Goal: Information Seeking & Learning: Learn about a topic

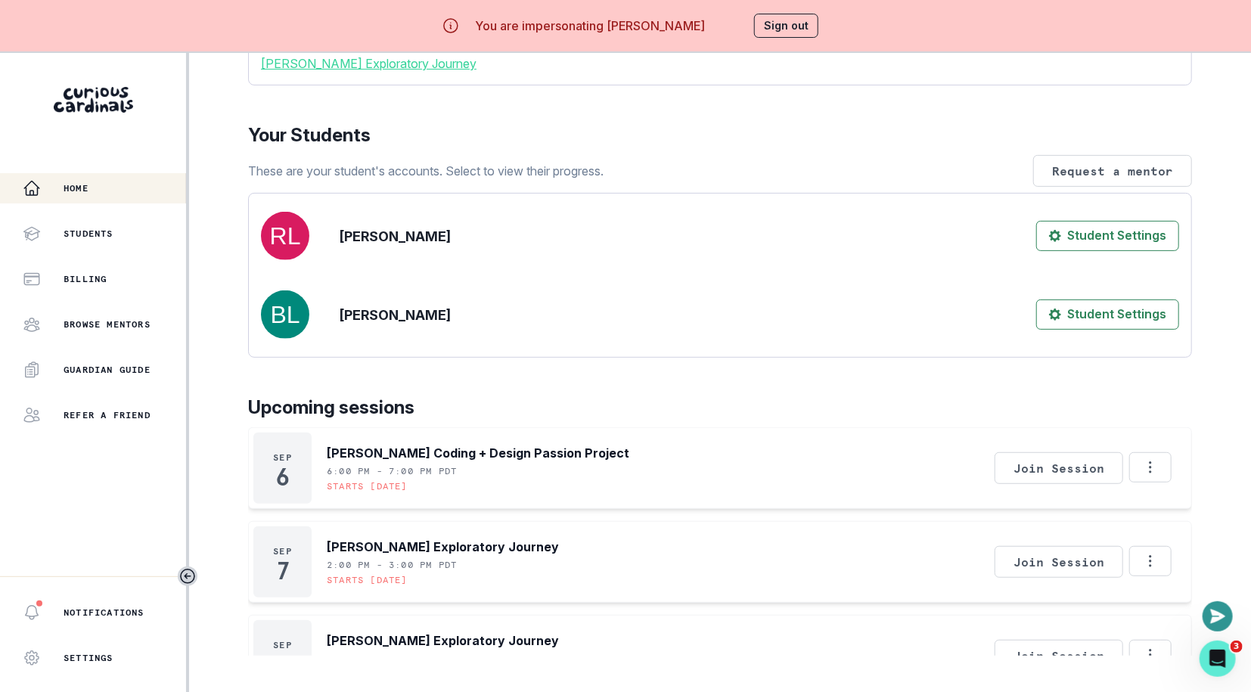
scroll to position [163, 0]
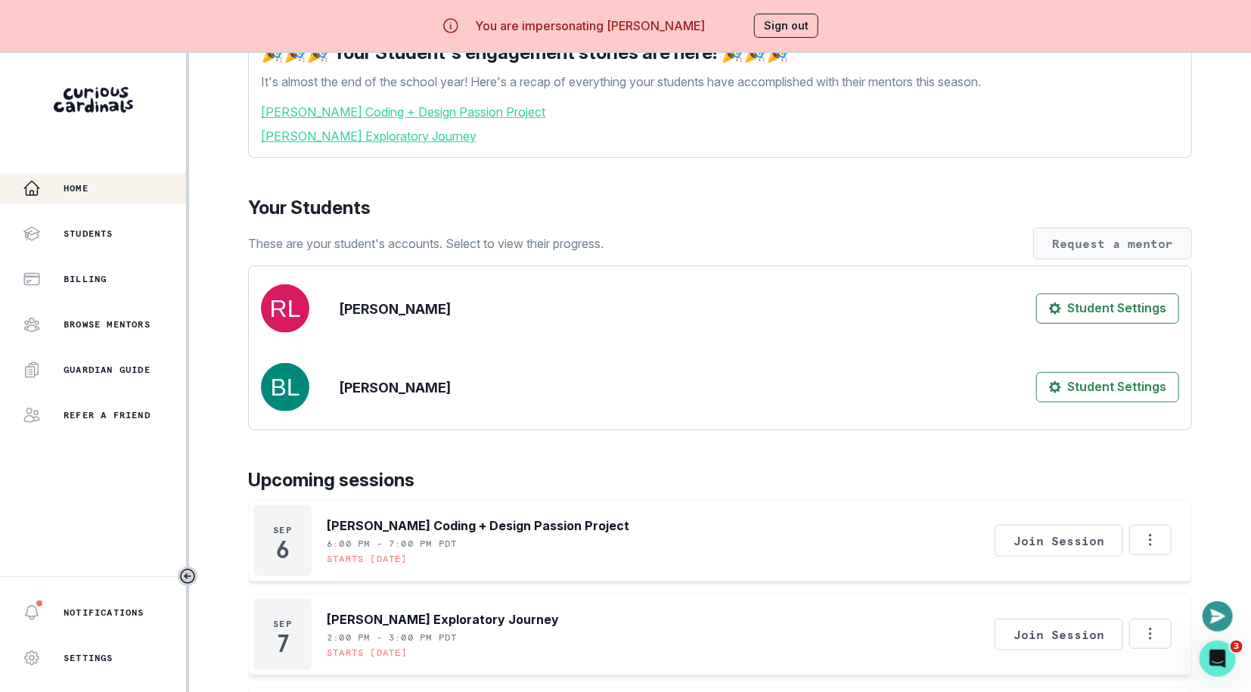
click at [1082, 260] on button "Request a mentor" at bounding box center [1113, 244] width 159 height 32
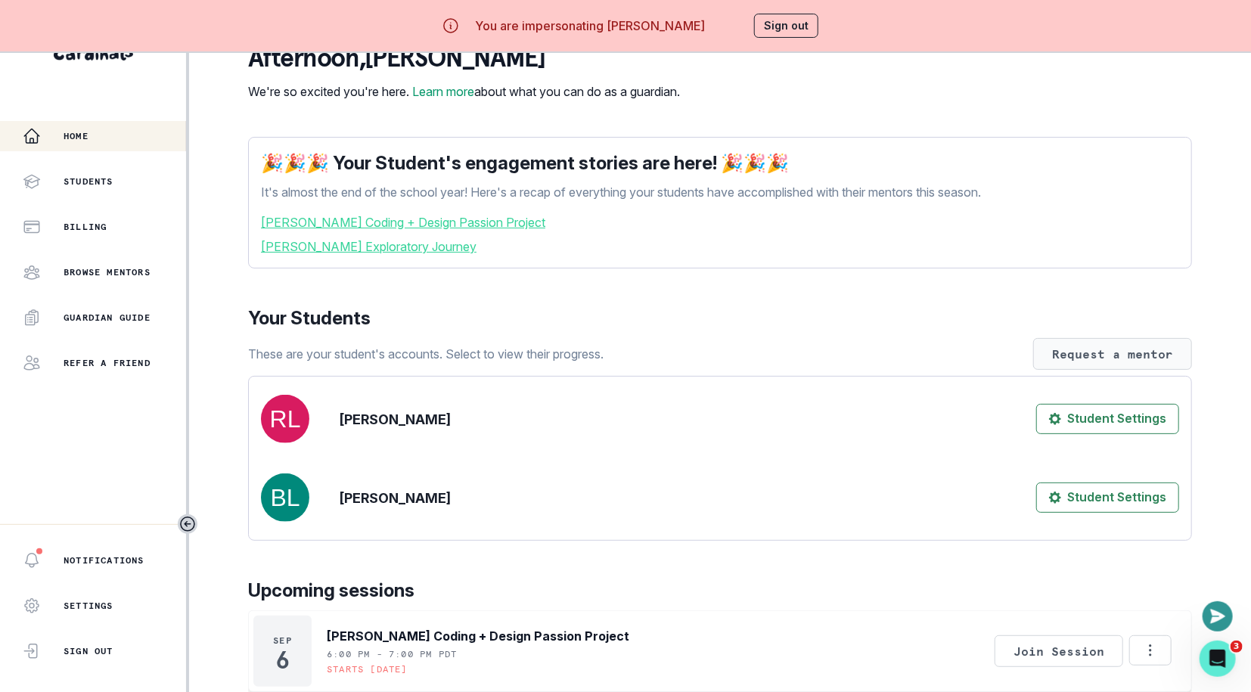
scroll to position [17, 0]
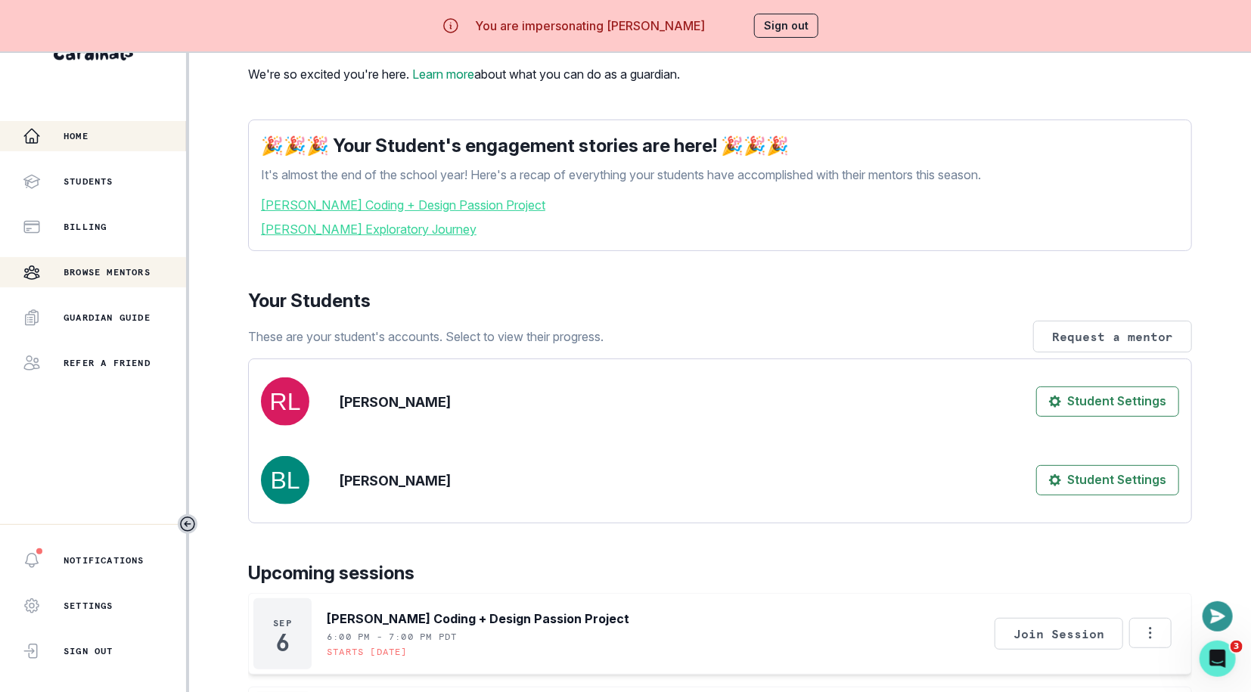
click at [124, 269] on p "Browse Mentors" at bounding box center [107, 272] width 87 height 12
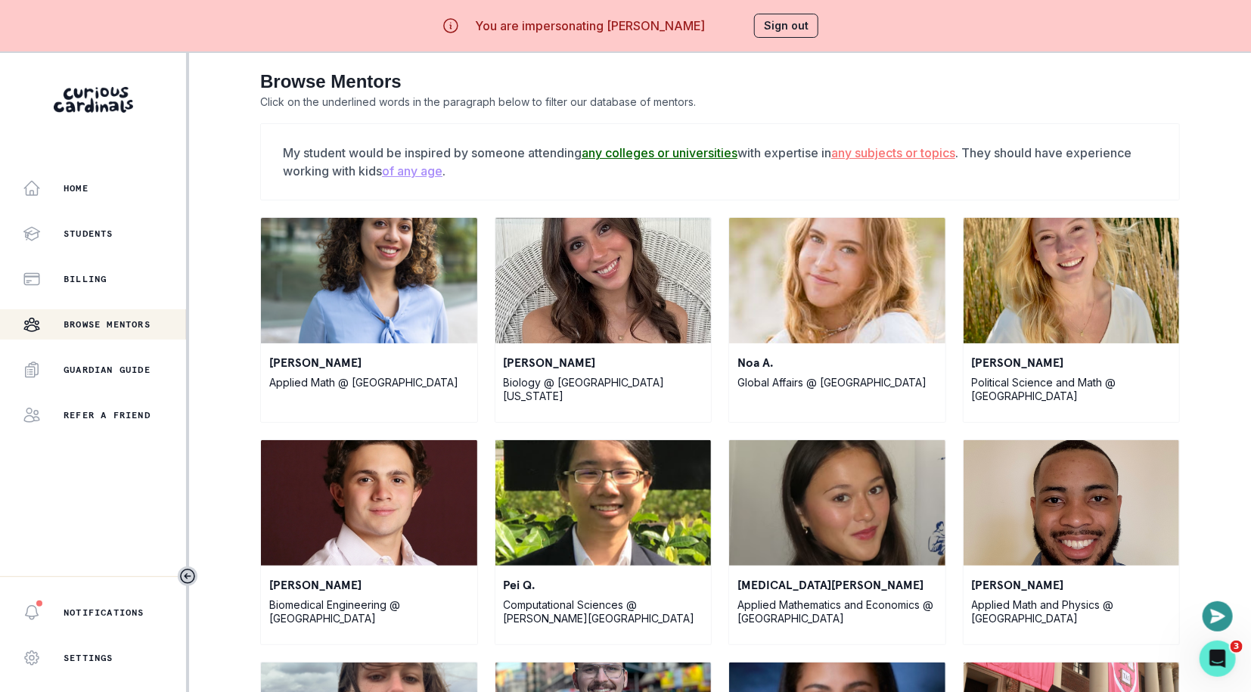
click at [410, 173] on u "of any age" at bounding box center [412, 170] width 61 height 15
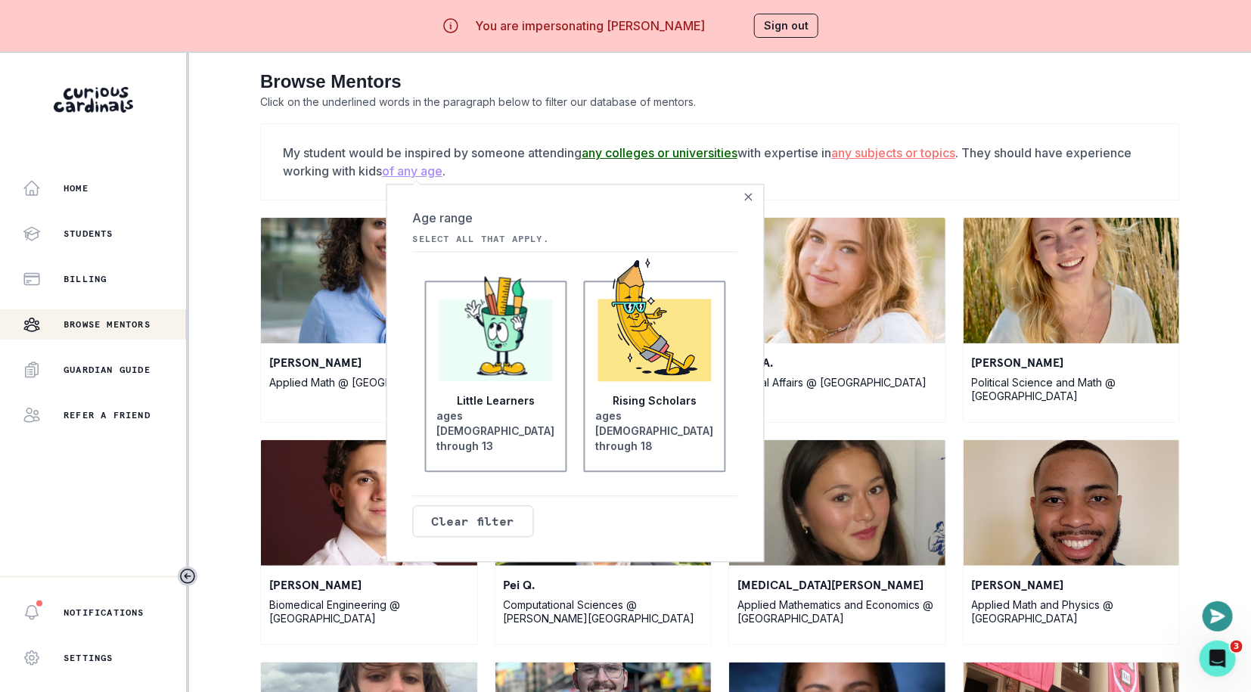
click at [627, 350] on img at bounding box center [654, 316] width 85 height 117
click at [0, 0] on input "Rising Scholars ages [DEMOGRAPHIC_DATA] through 18" at bounding box center [0, 0] width 0 height 0
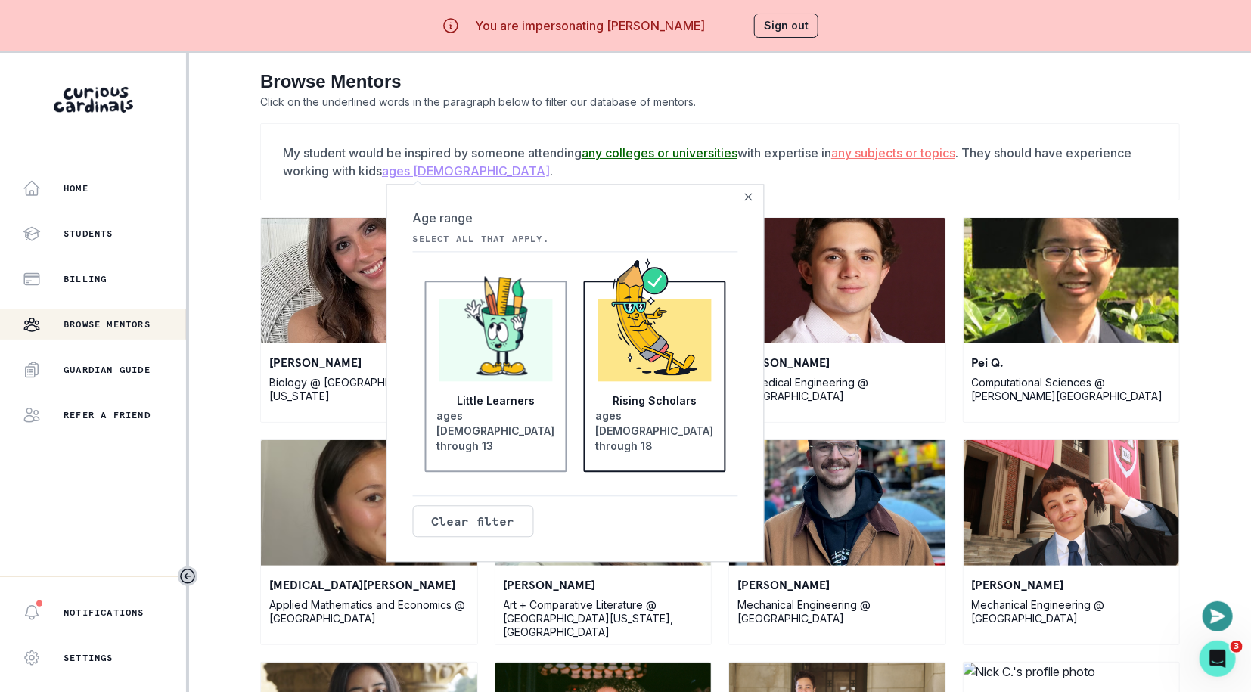
click at [502, 421] on div "Little Learners ages [DEMOGRAPHIC_DATA] through 13" at bounding box center [496, 376] width 142 height 191
click at [0, 0] on input "Little Learners ages [DEMOGRAPHIC_DATA] through 13" at bounding box center [0, 0] width 0 height 0
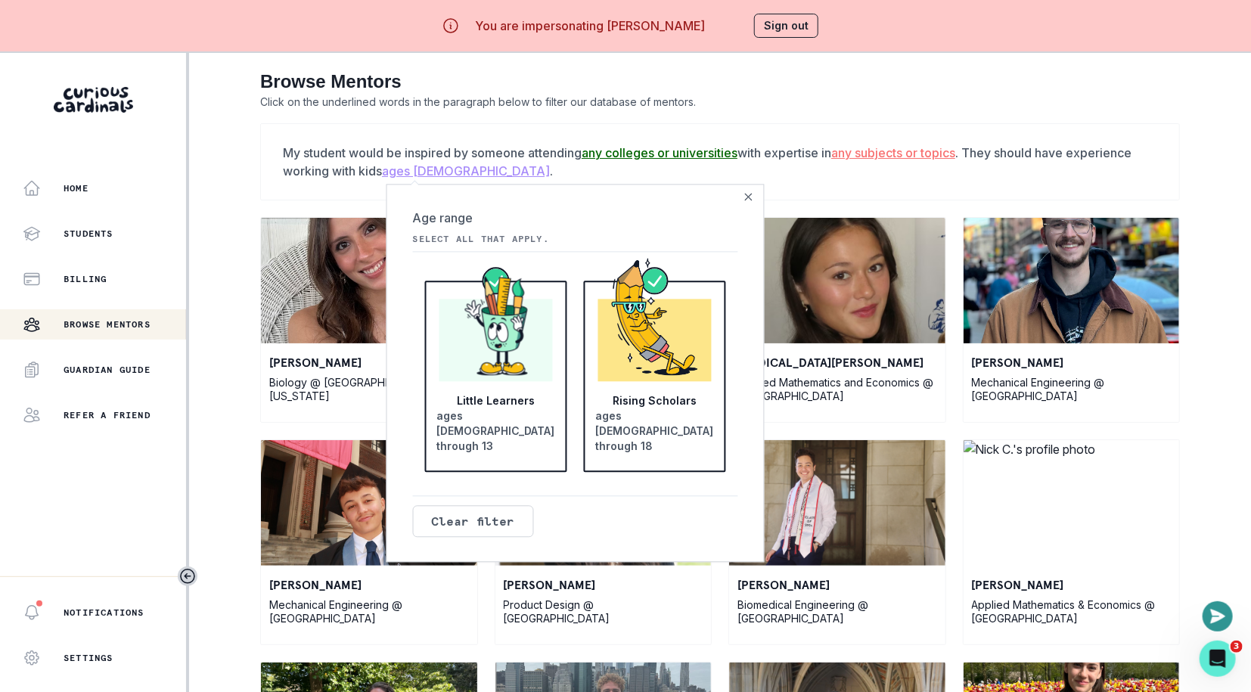
click at [595, 371] on div "Rising Scholars ages [DEMOGRAPHIC_DATA] through 18" at bounding box center [655, 376] width 142 height 191
click at [0, 0] on input "Rising Scholars ages [DEMOGRAPHIC_DATA] through 18" at bounding box center [0, 0] width 0 height 0
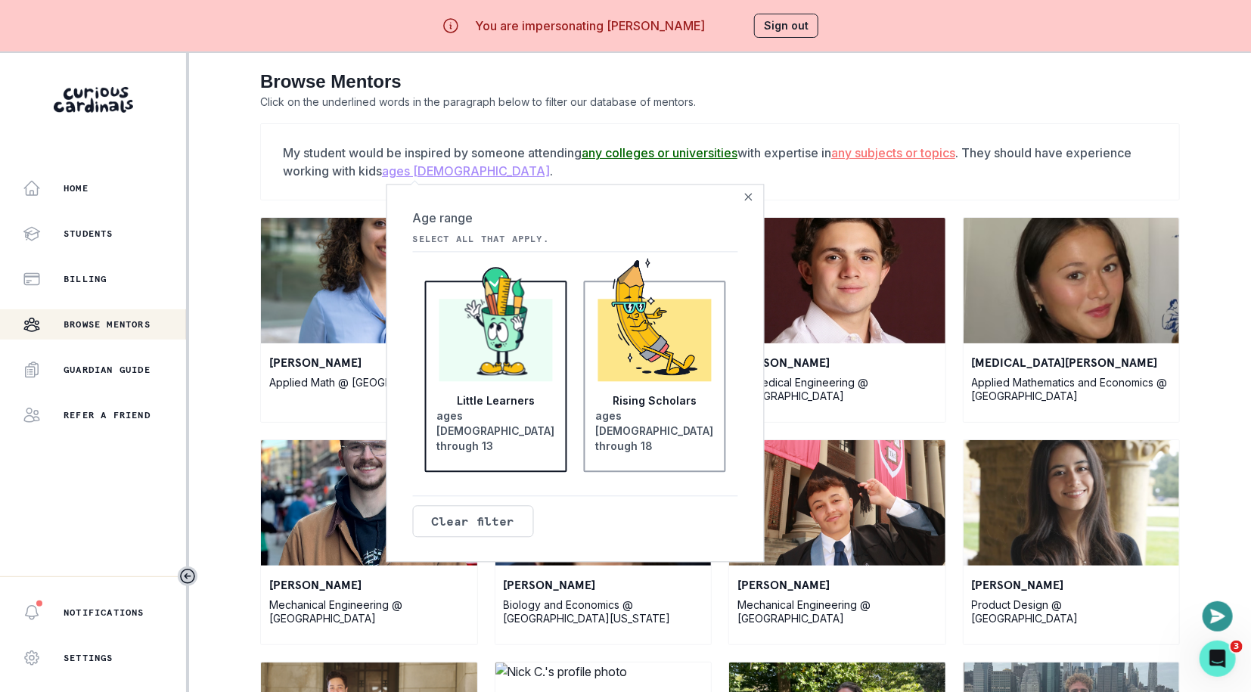
click at [610, 381] on div at bounding box center [654, 340] width 113 height 82
click at [0, 0] on input "Rising Scholars ages [DEMOGRAPHIC_DATA] through 18" at bounding box center [0, 0] width 0 height 0
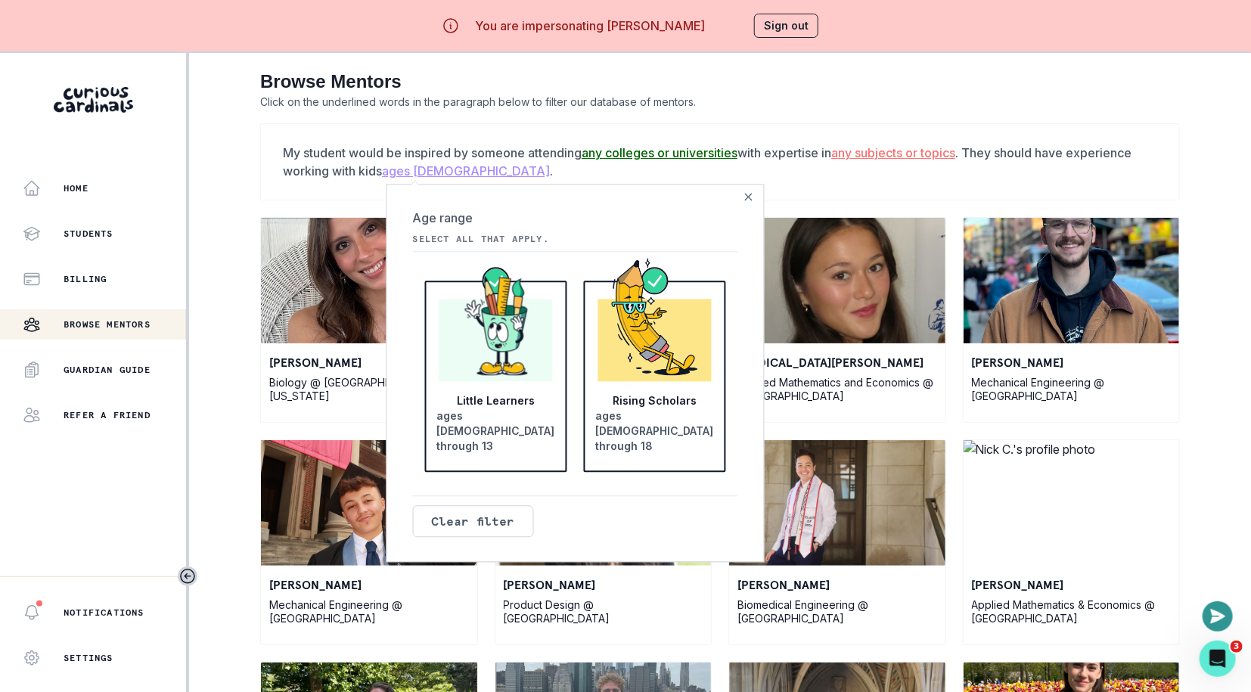
click at [527, 381] on div at bounding box center [496, 340] width 113 height 82
click at [0, 0] on input "Little Learners ages [DEMOGRAPHIC_DATA] through 13" at bounding box center [0, 0] width 0 height 0
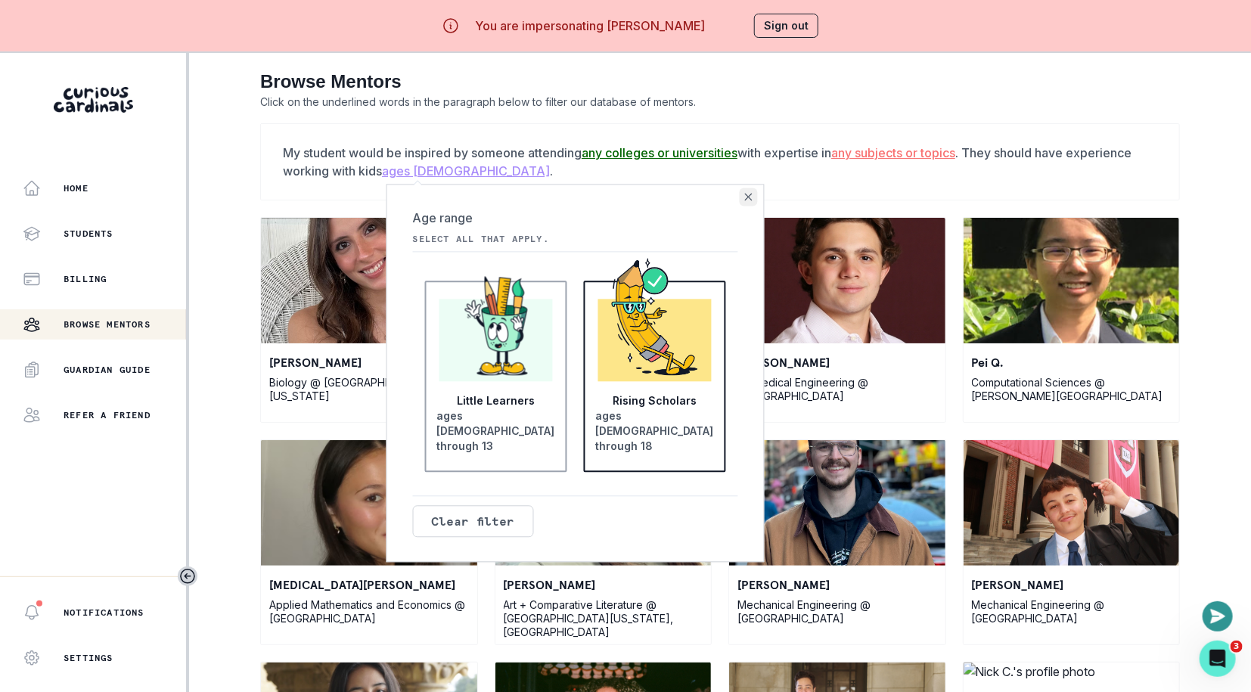
click at [753, 194] on button "Close" at bounding box center [749, 197] width 18 height 18
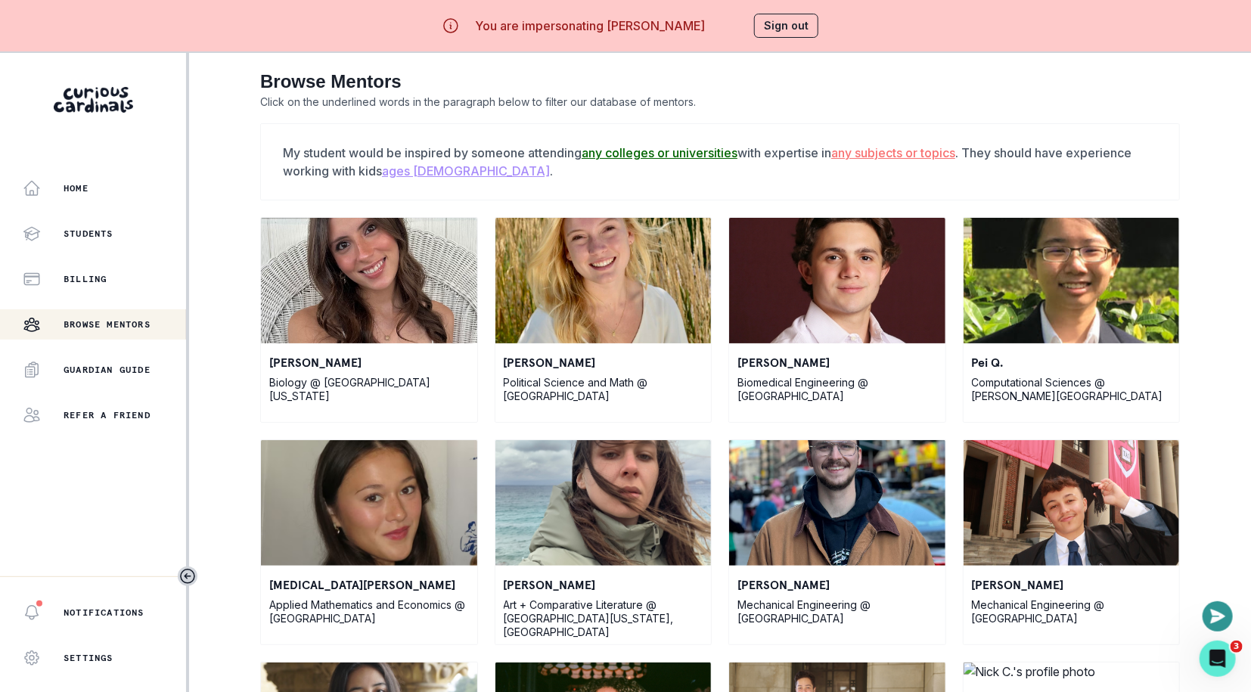
click at [674, 148] on u "any colleges or universities" at bounding box center [660, 152] width 156 height 15
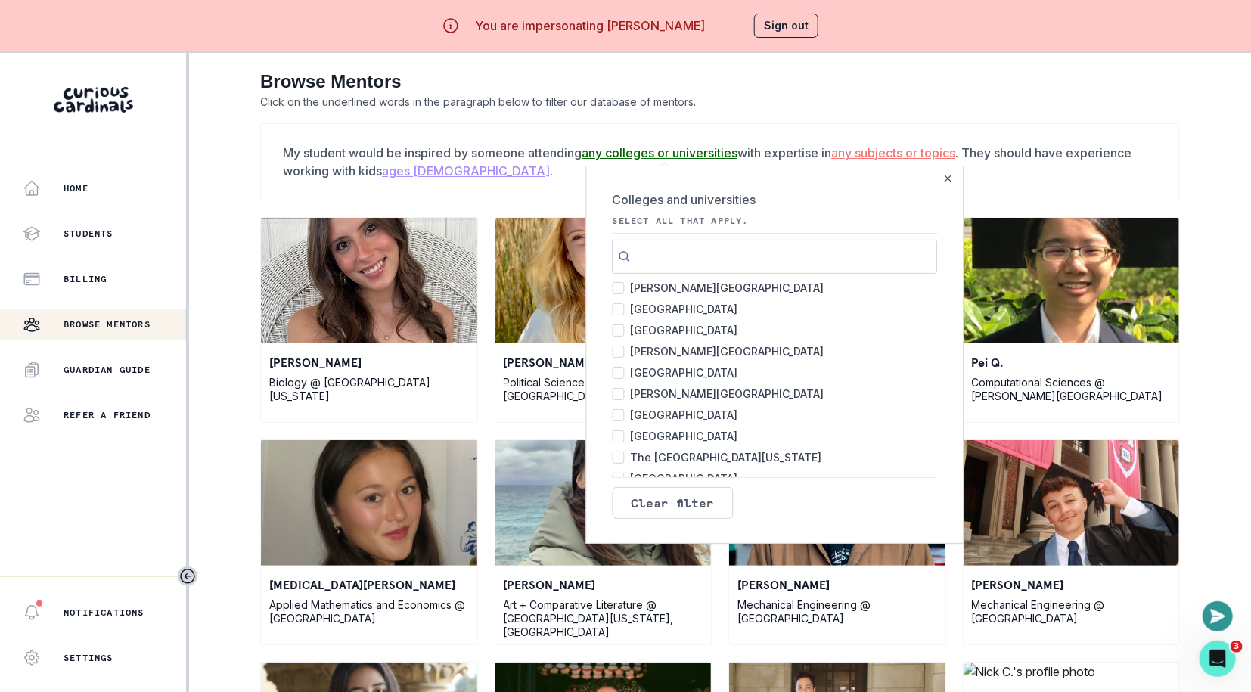
scroll to position [598, 0]
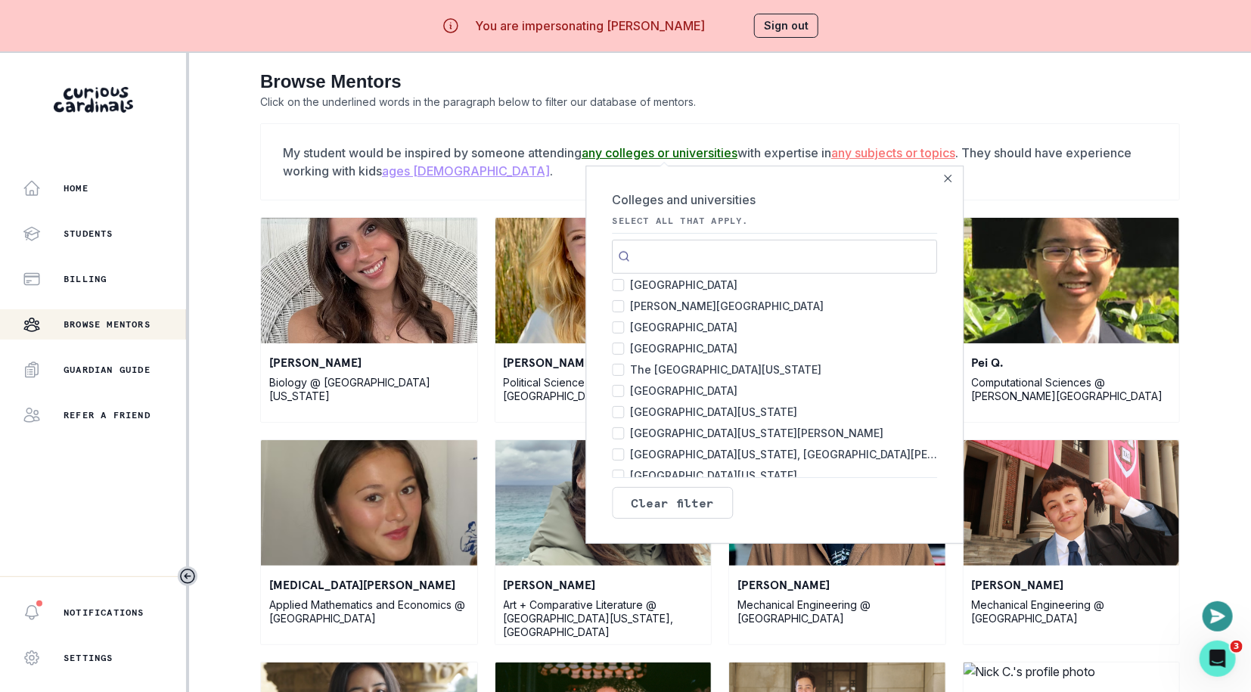
click at [692, 309] on span "[PERSON_NAME][GEOGRAPHIC_DATA]" at bounding box center [727, 306] width 194 height 21
click at [624, 309] on input "[PERSON_NAME] University 2" at bounding box center [618, 306] width 12 height 12
checkbox input "true"
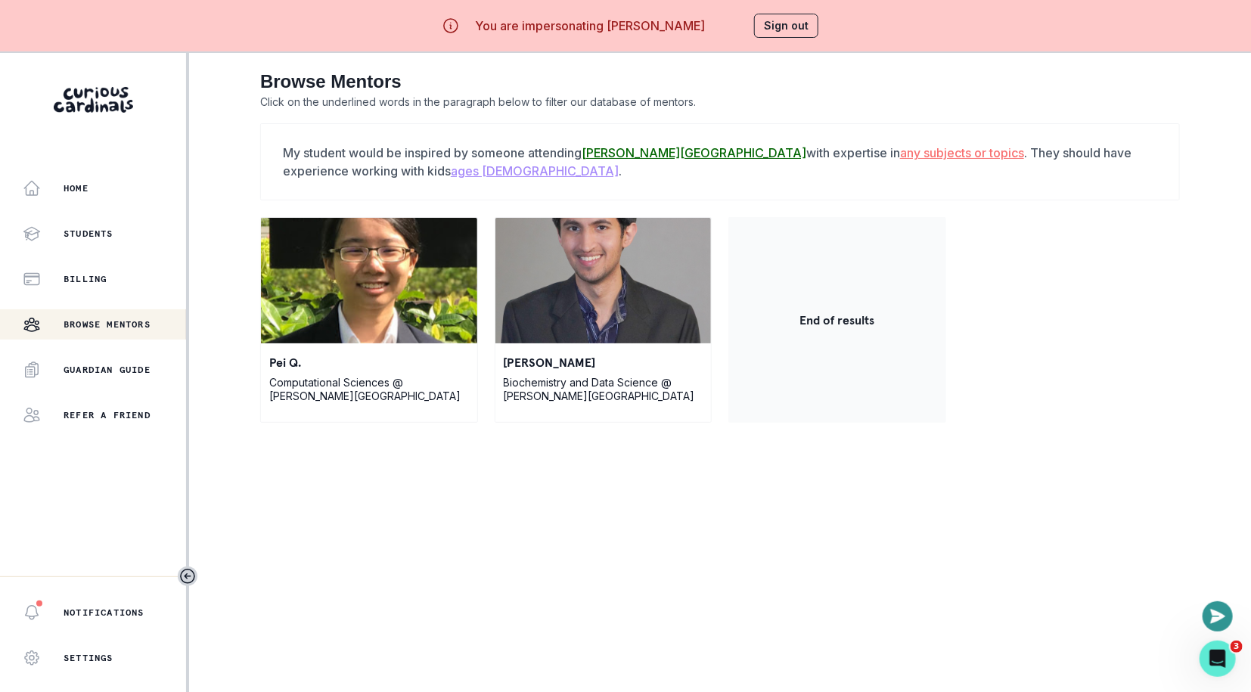
click at [900, 152] on u "any subjects or topics" at bounding box center [962, 152] width 124 height 15
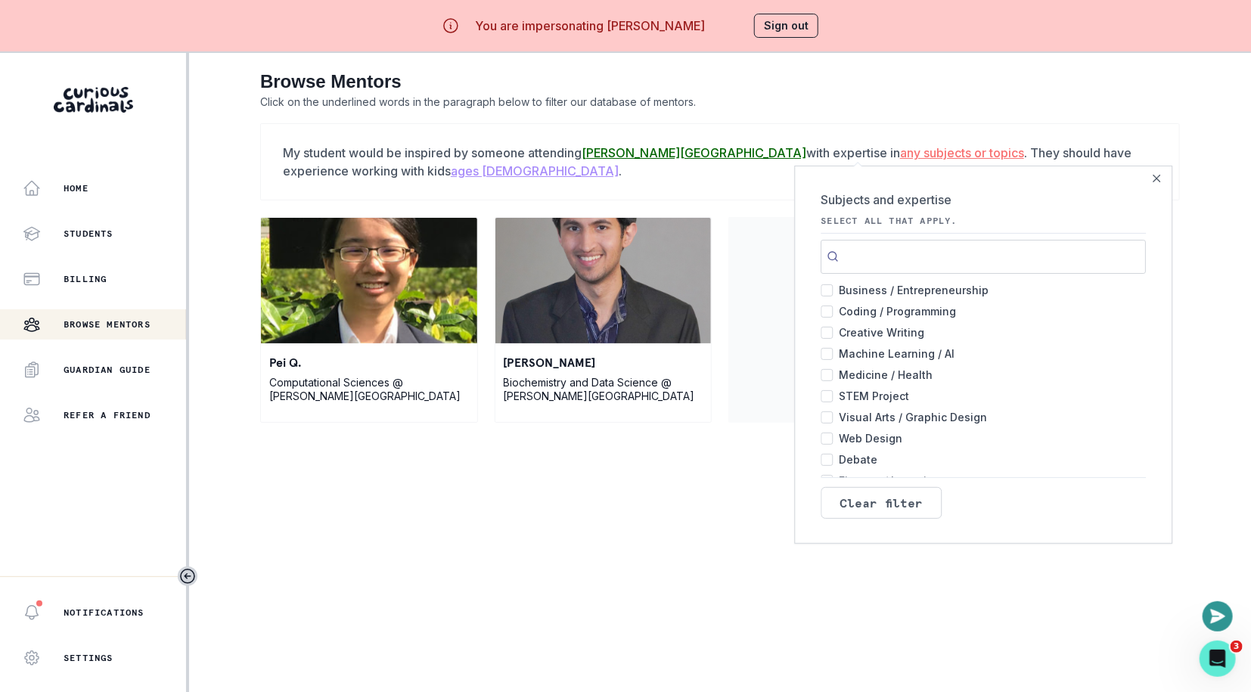
scroll to position [221, 0]
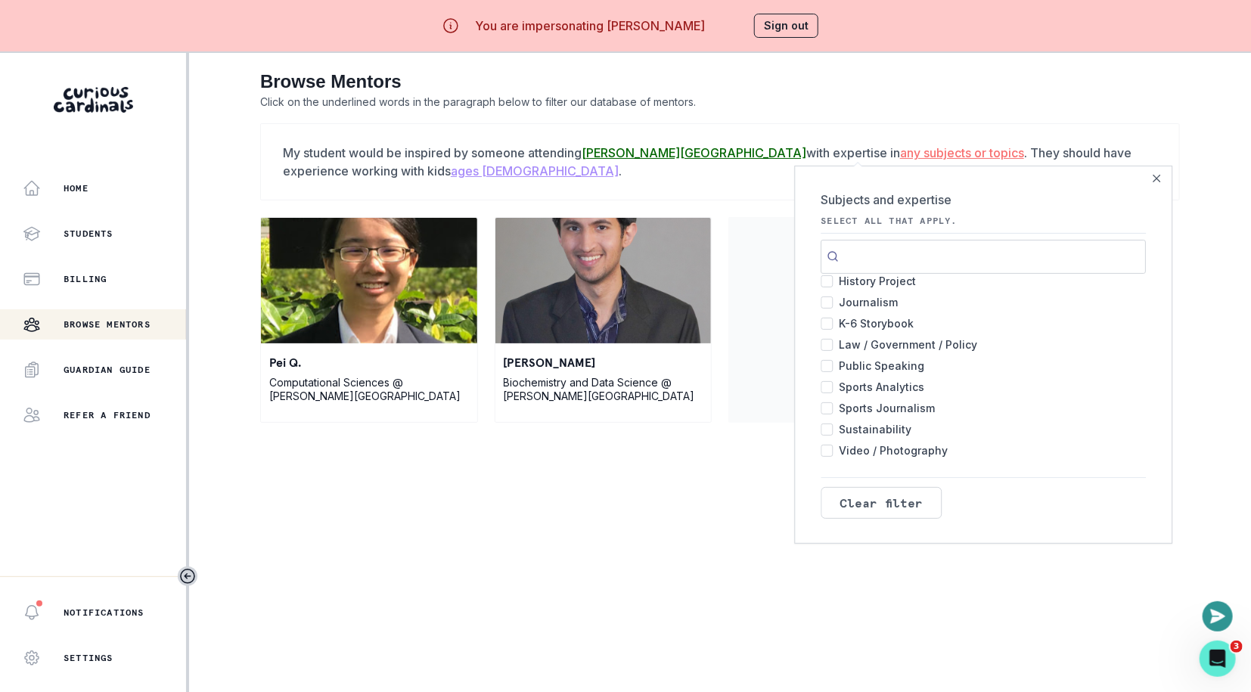
click at [884, 306] on span "Journalism" at bounding box center [869, 302] width 59 height 21
click at [834, 306] on input "Journalism 1" at bounding box center [828, 303] width 12 height 12
checkbox input "true"
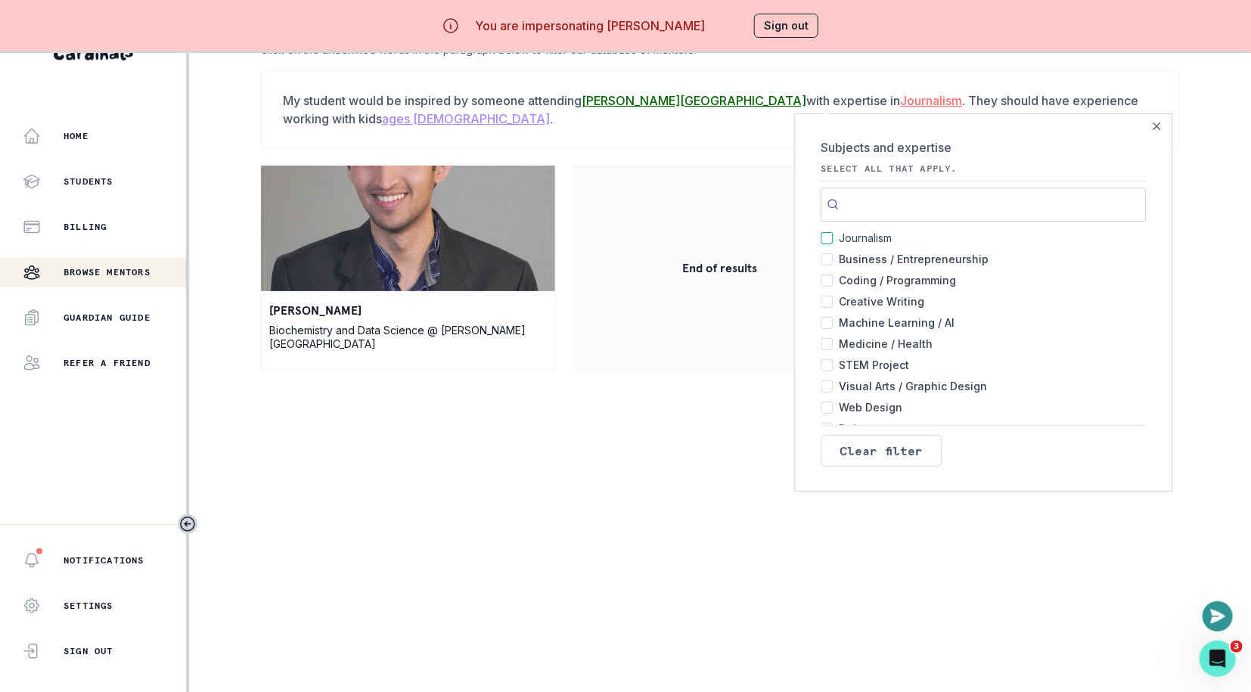
click at [894, 291] on span "Creative Writing" at bounding box center [882, 301] width 85 height 21
click at [834, 296] on input "Creative Writing 2" at bounding box center [828, 302] width 12 height 12
checkbox input "true"
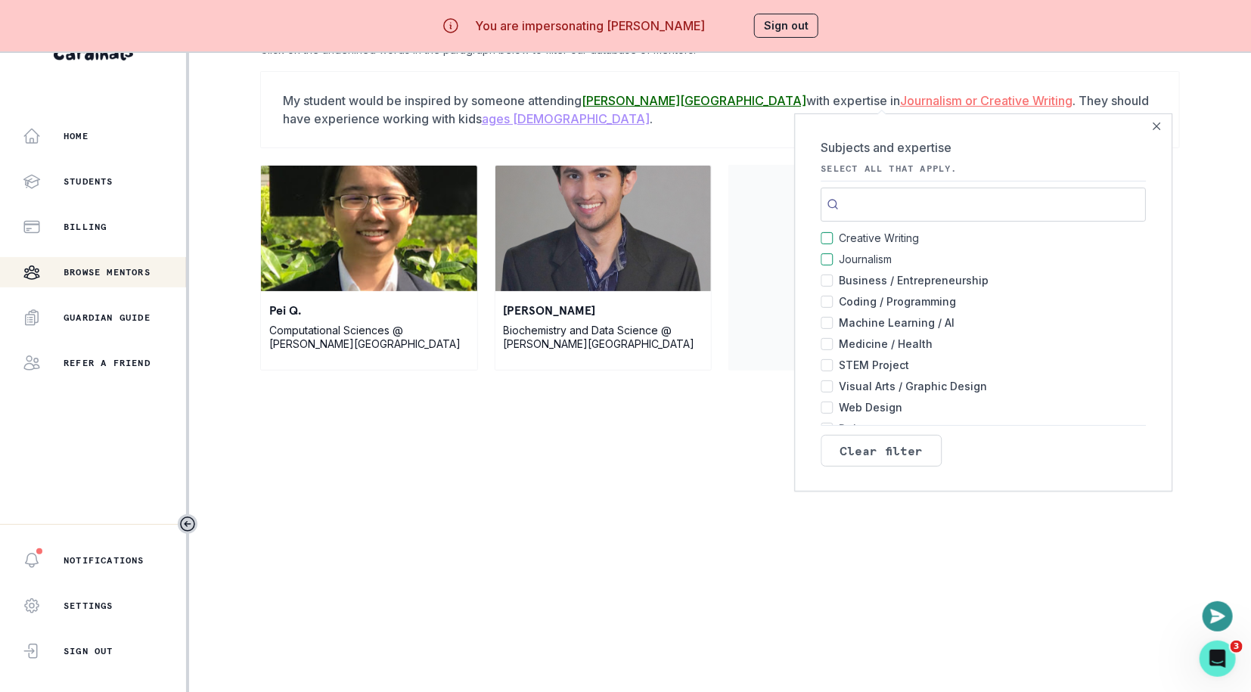
click at [896, 319] on span "Machine Learning / AI" at bounding box center [898, 322] width 116 height 21
click at [834, 319] on input "Machine Learning / AI 2" at bounding box center [828, 323] width 12 height 12
checkbox input "true"
click at [896, 340] on span "Medicine / Health" at bounding box center [887, 344] width 94 height 21
click at [834, 340] on input "Medicine / Health 2" at bounding box center [828, 344] width 12 height 12
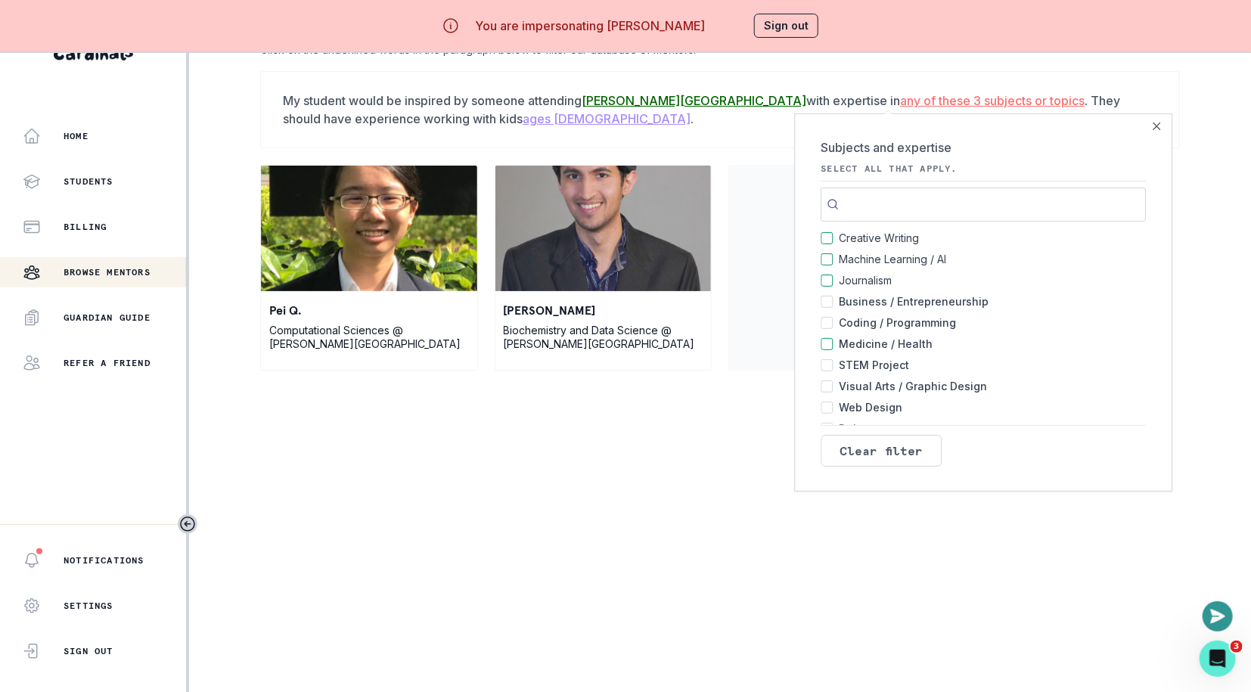
checkbox input "true"
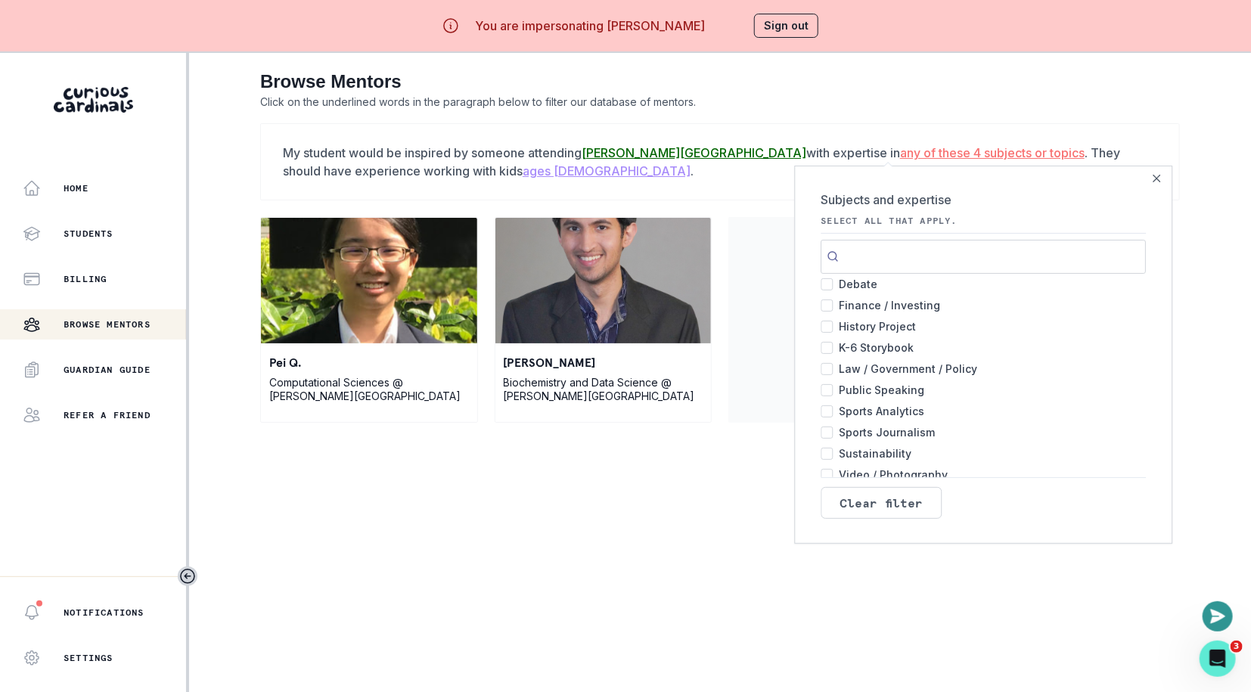
scroll to position [221, 0]
click at [1155, 169] on button "Close" at bounding box center [1158, 178] width 18 height 18
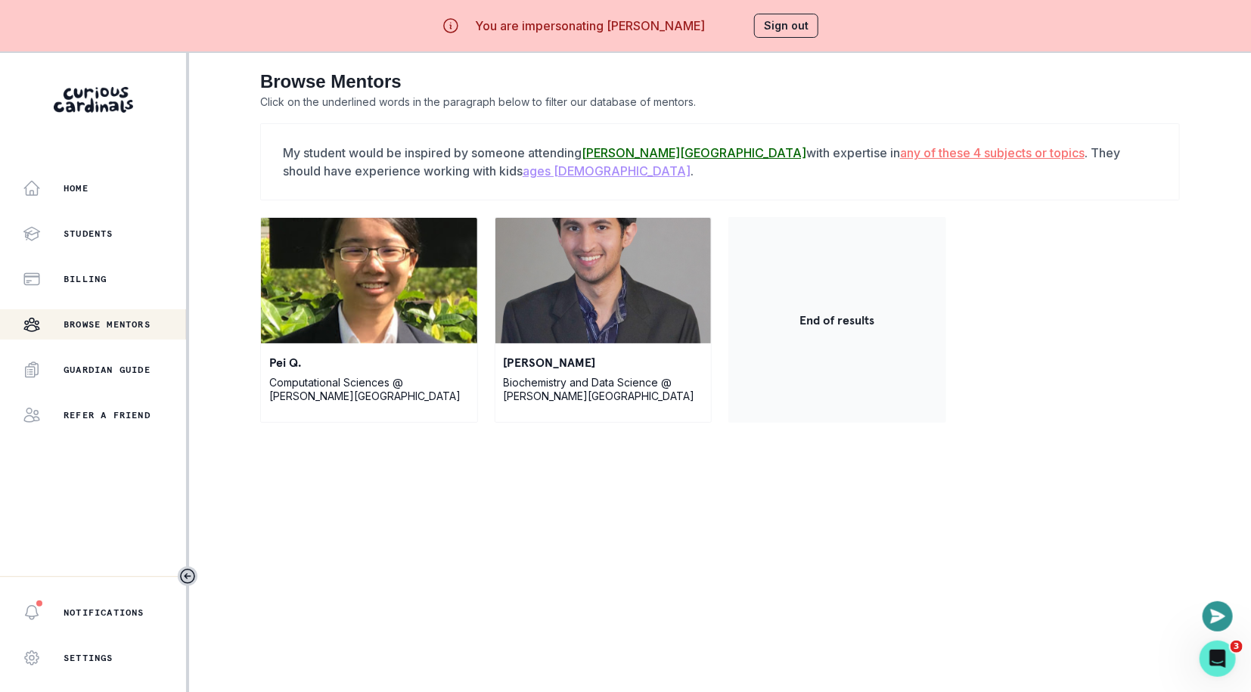
click at [588, 343] on div "[PERSON_NAME] Biochemistry and Data Science @ [PERSON_NAME][GEOGRAPHIC_DATA]" at bounding box center [604, 320] width 218 height 206
click at [561, 297] on img at bounding box center [604, 281] width 216 height 126
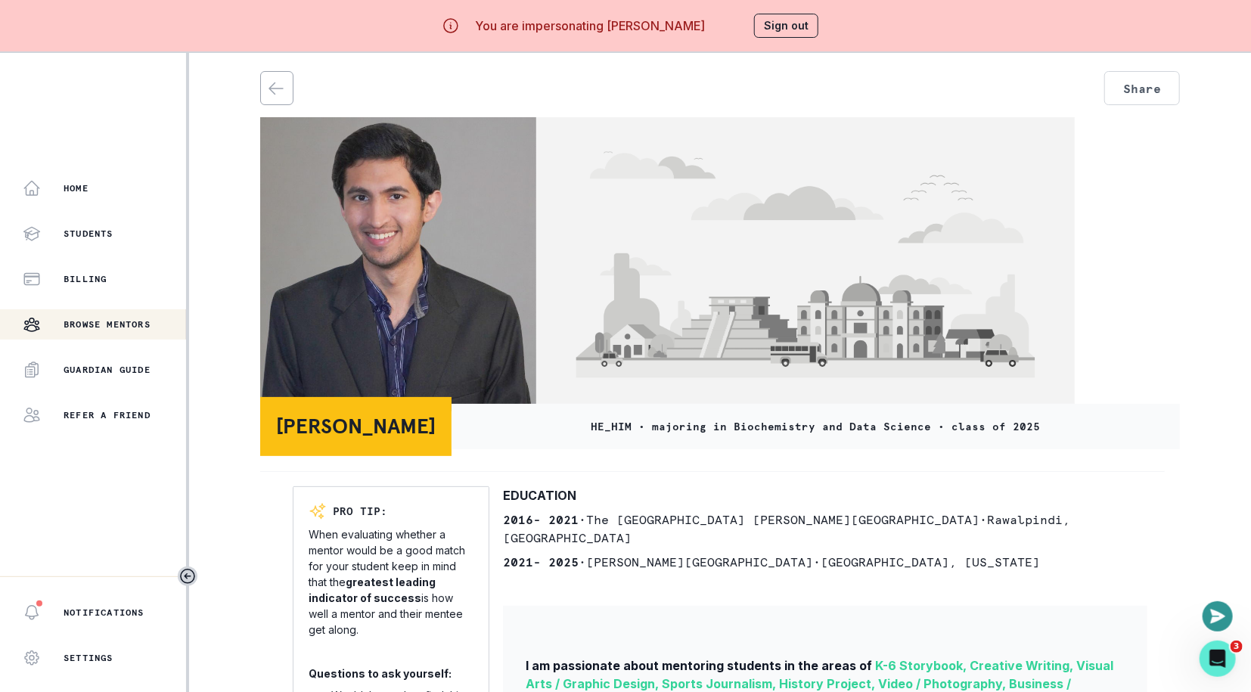
click at [368, 330] on img at bounding box center [398, 264] width 276 height 294
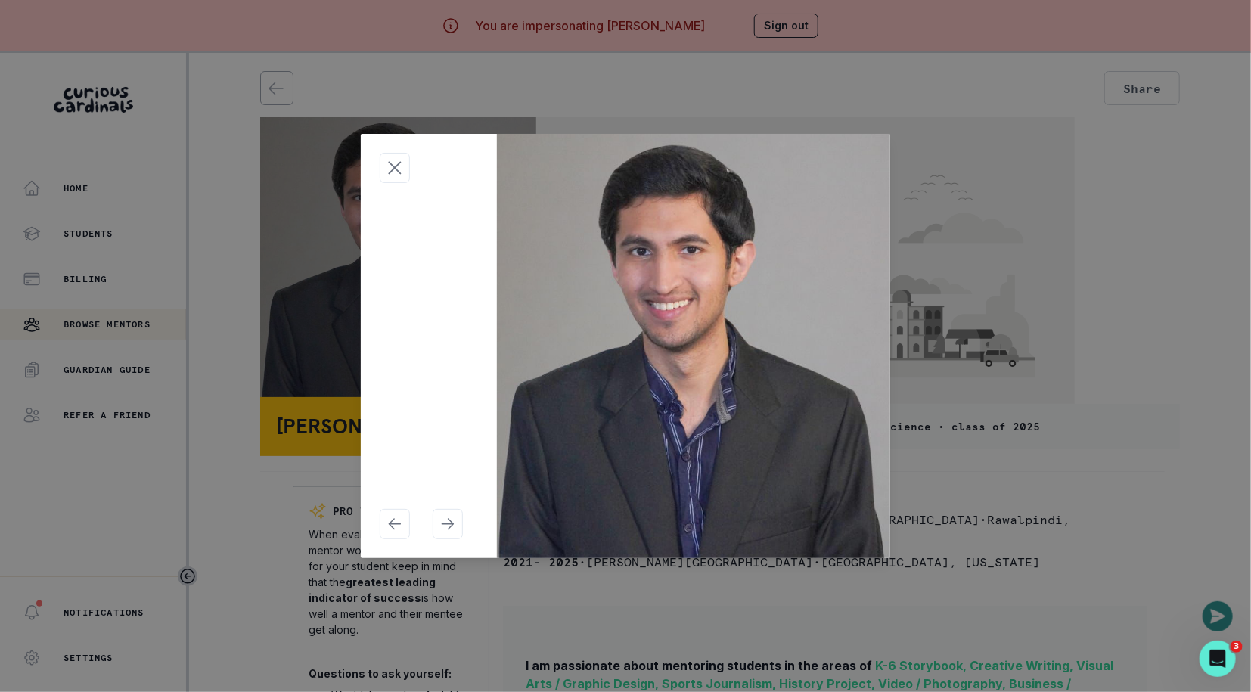
click at [328, 371] on div at bounding box center [625, 346] width 1251 height 692
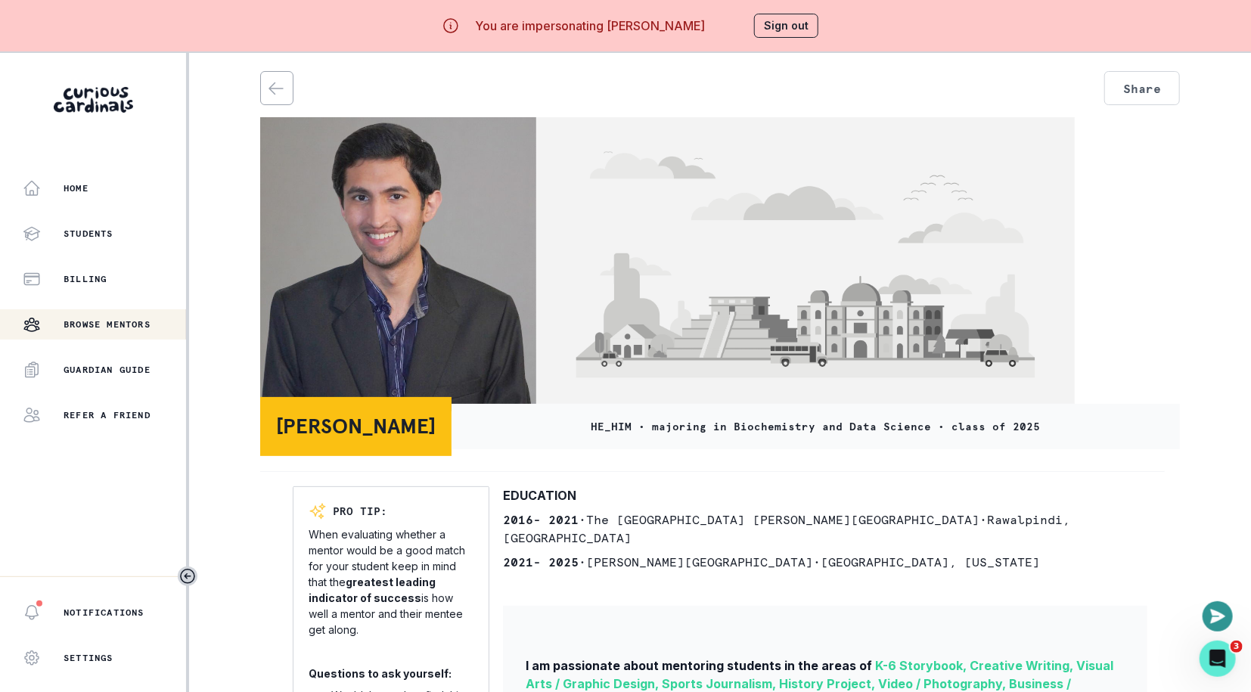
click at [151, 334] on button "Browse Mentors" at bounding box center [94, 324] width 189 height 30
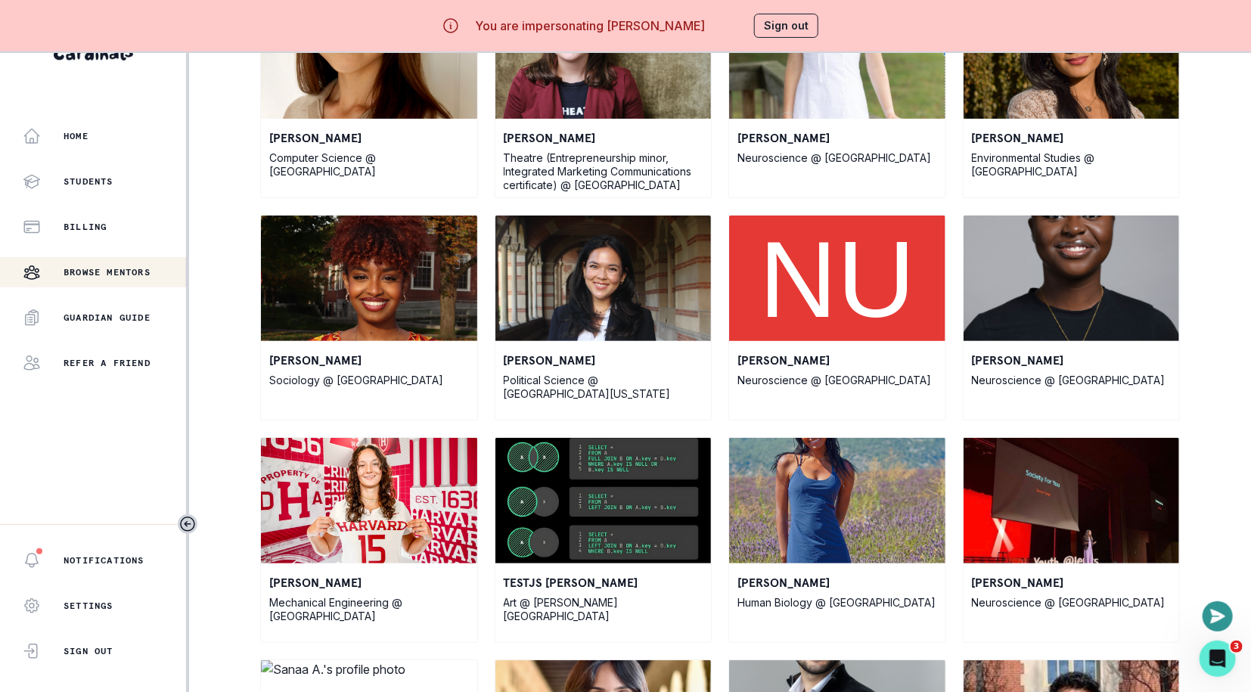
scroll to position [2990, 0]
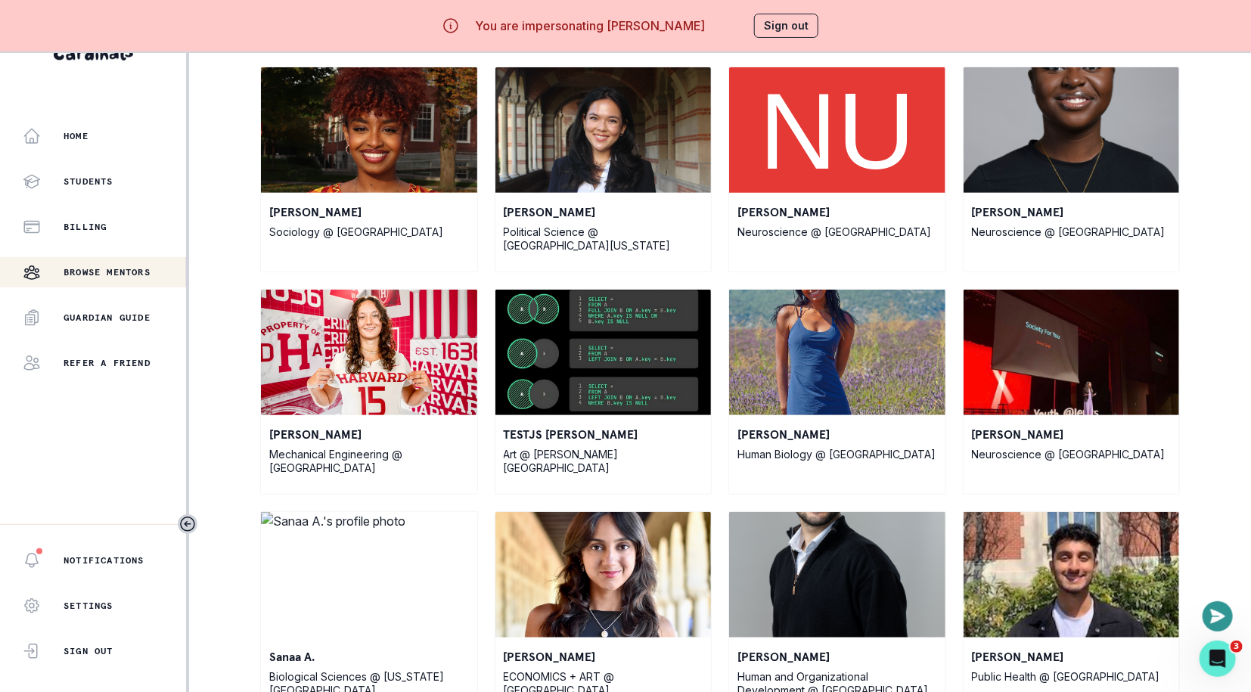
click at [519, 437] on p "TESTJS [PERSON_NAME]" at bounding box center [604, 434] width 200 height 18
click at [566, 378] on img at bounding box center [604, 353] width 216 height 126
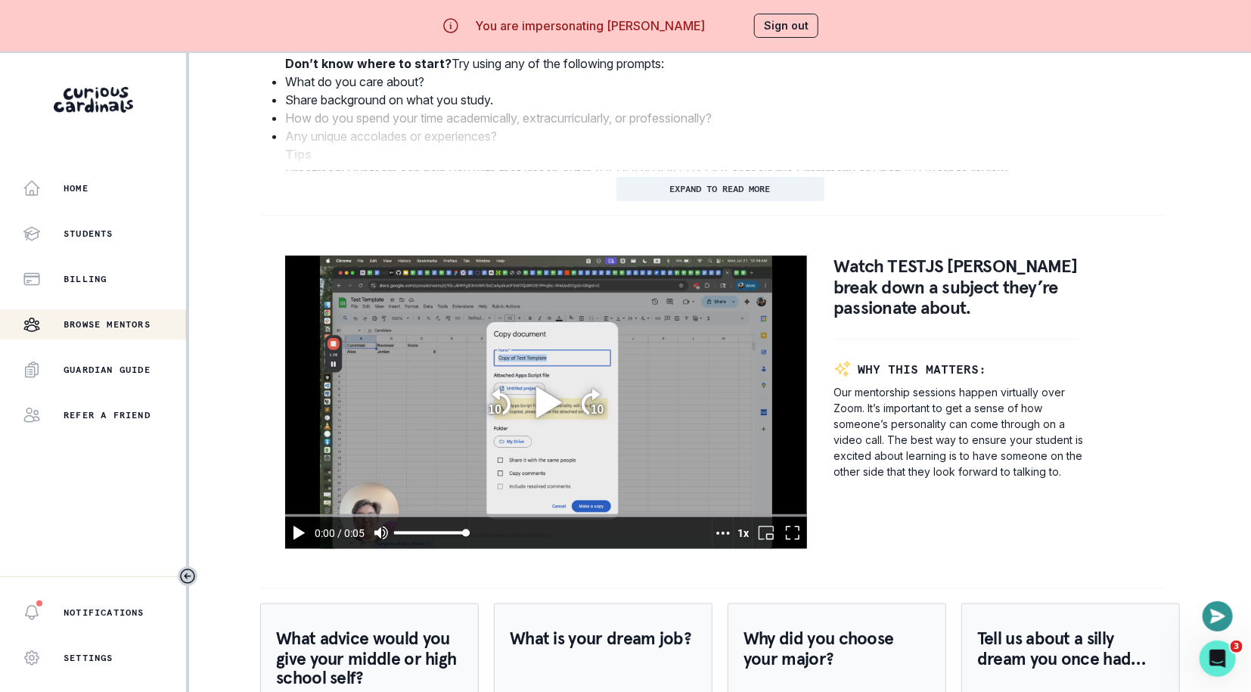
scroll to position [912, 0]
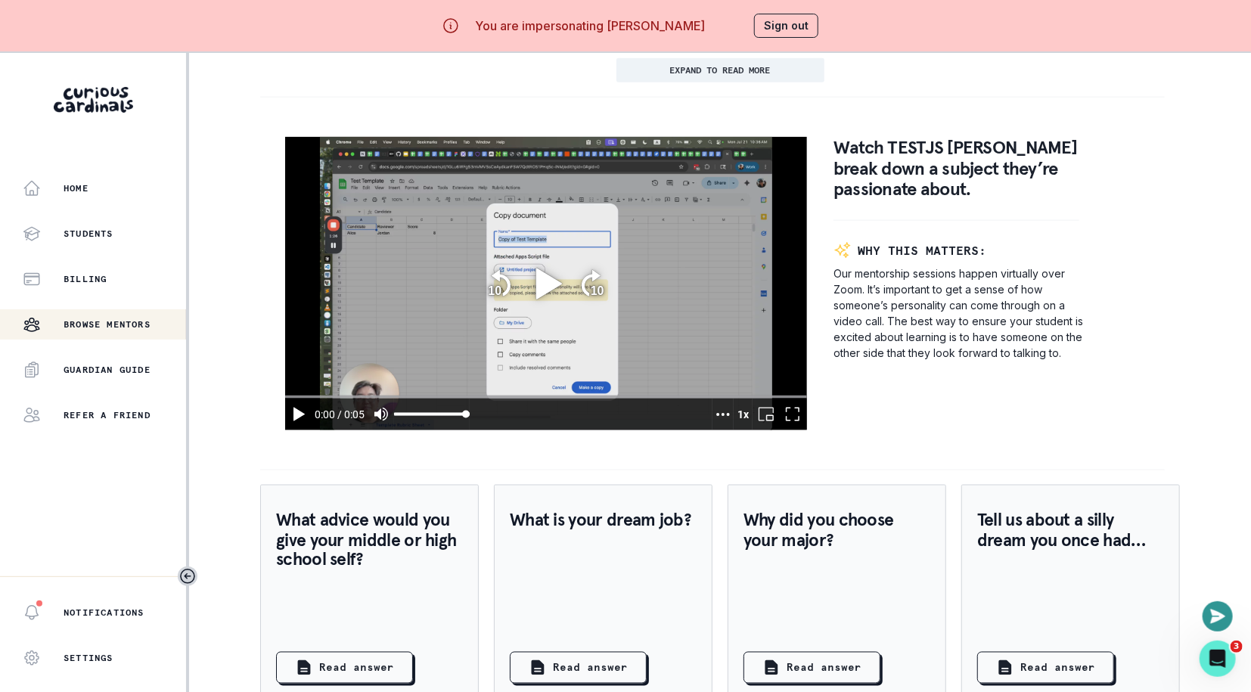
click at [527, 344] on video at bounding box center [546, 284] width 522 height 294
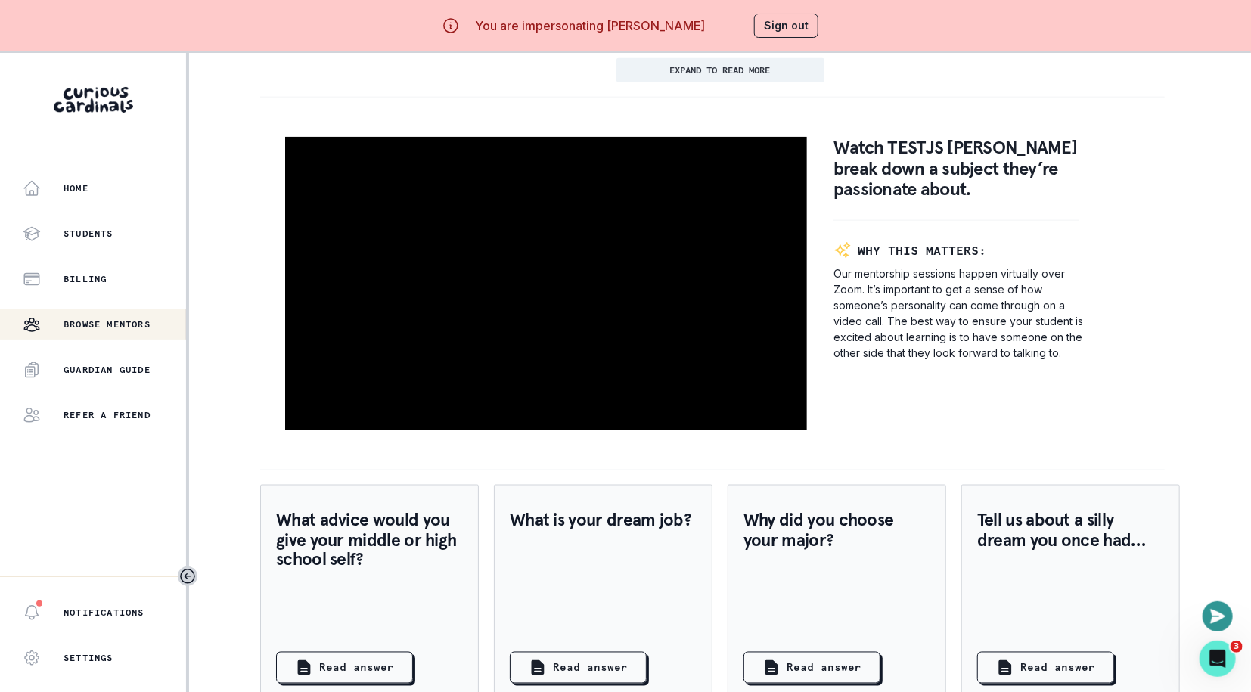
type input "4.00983699997616"
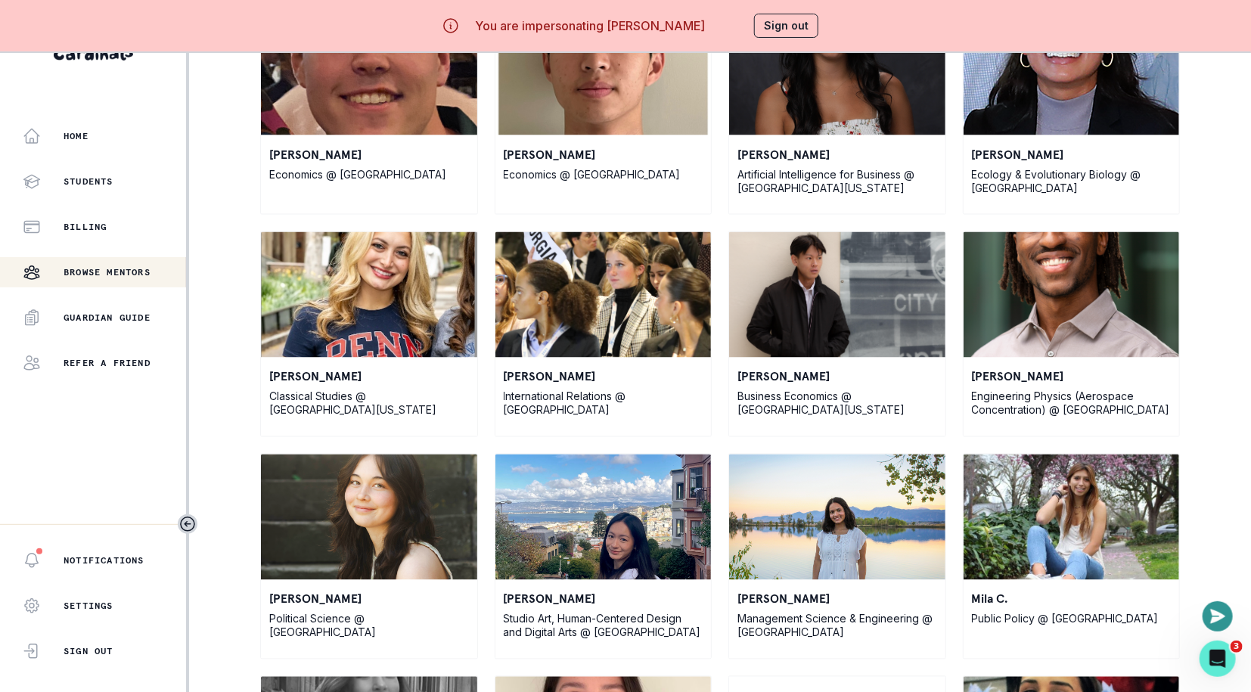
scroll to position [3965, 0]
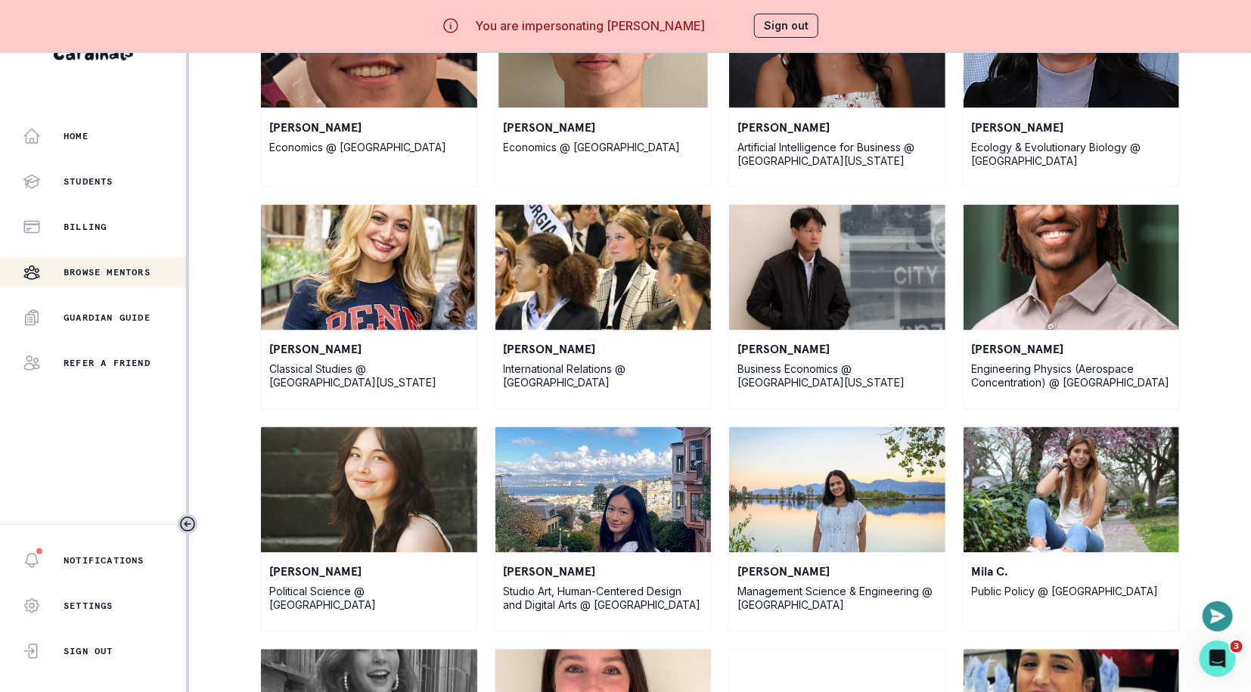
click at [759, 26] on button "Sign out" at bounding box center [786, 26] width 64 height 24
